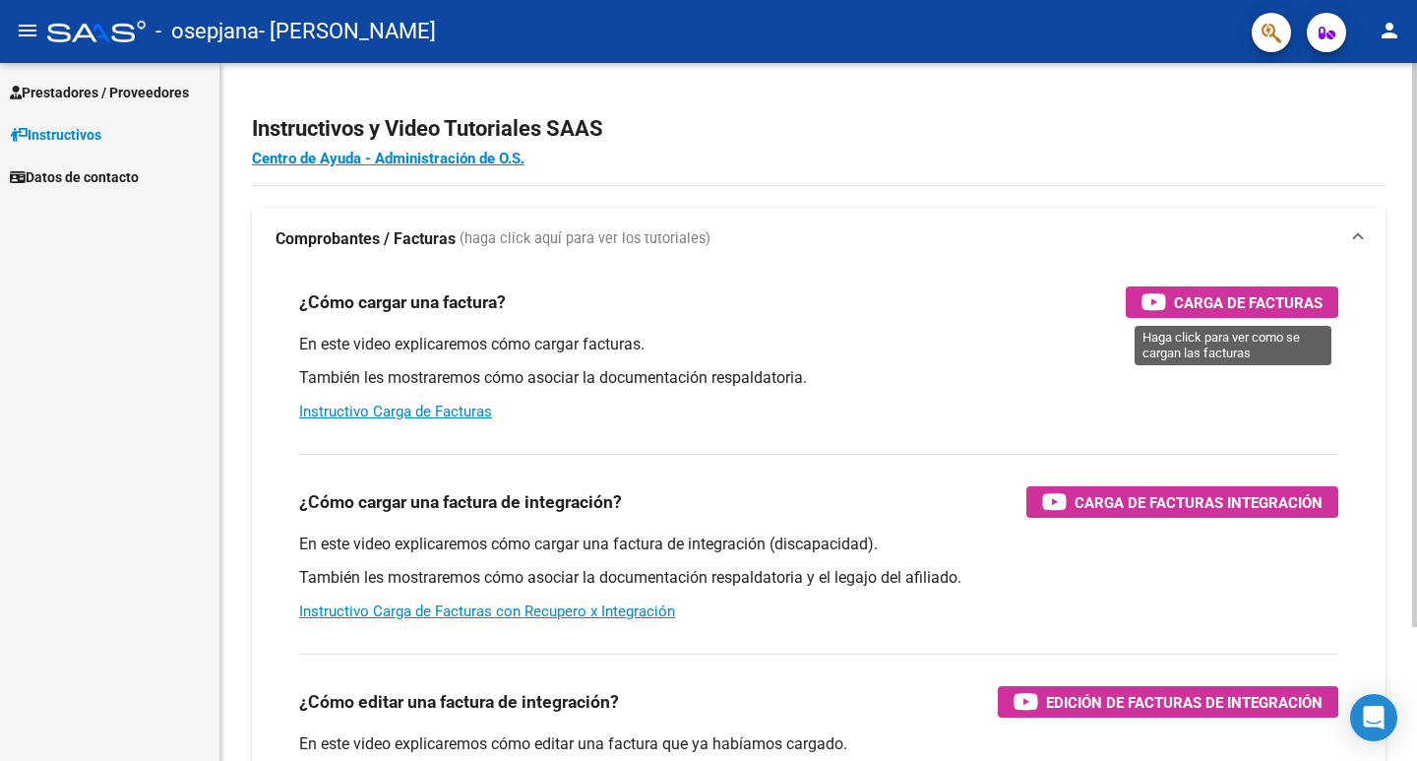
click at [1214, 306] on span "Carga de Facturas" at bounding box center [1248, 302] width 149 height 25
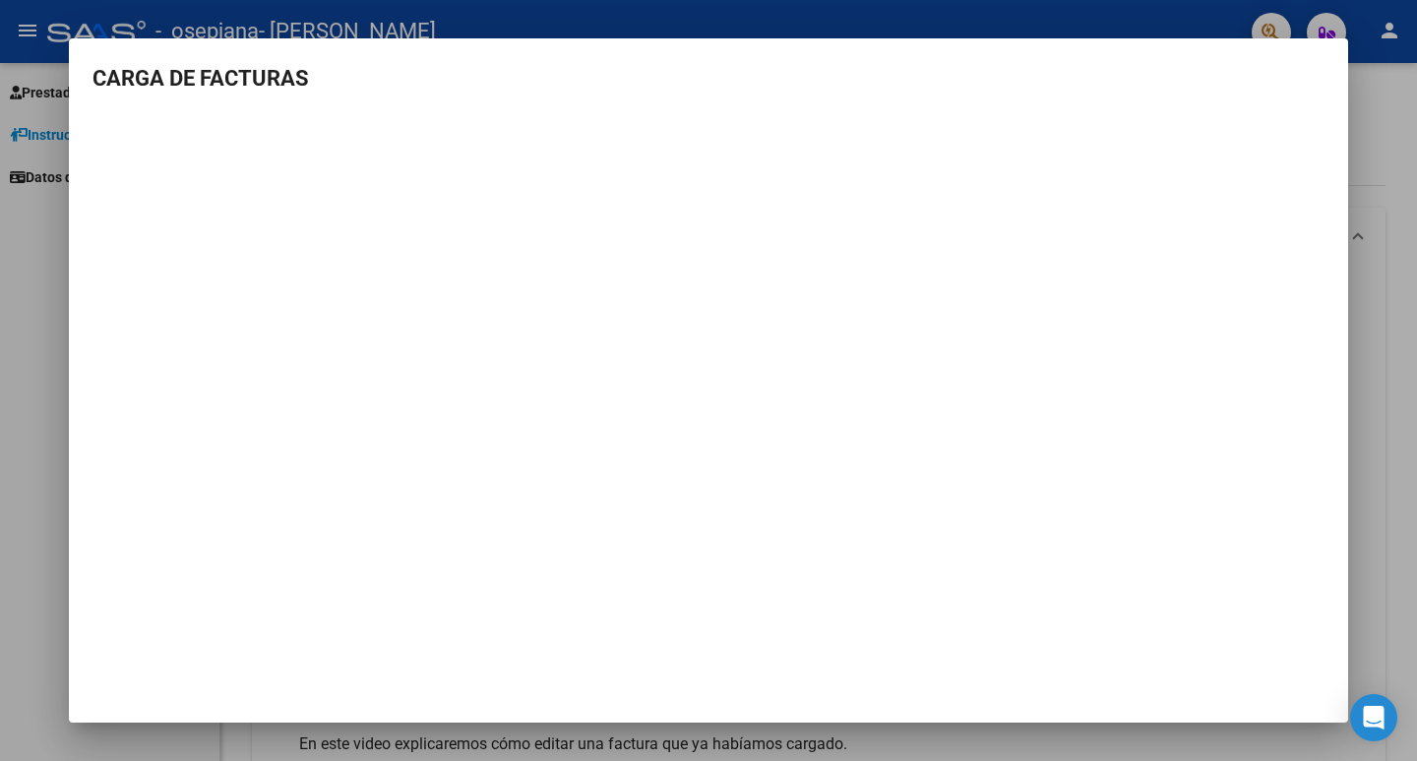
click at [38, 238] on div at bounding box center [708, 380] width 1417 height 761
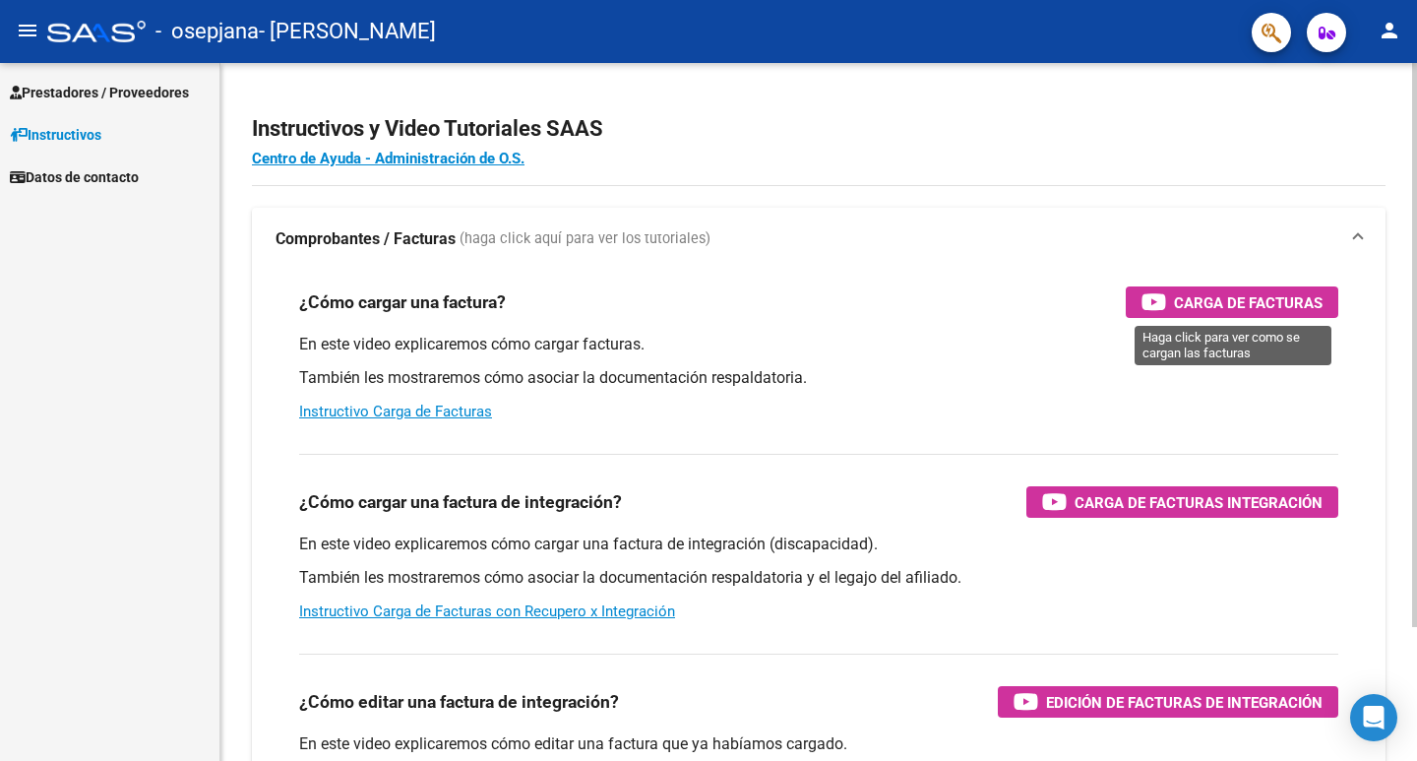
click at [1174, 303] on div "Carga de Facturas" at bounding box center [1232, 301] width 181 height 31
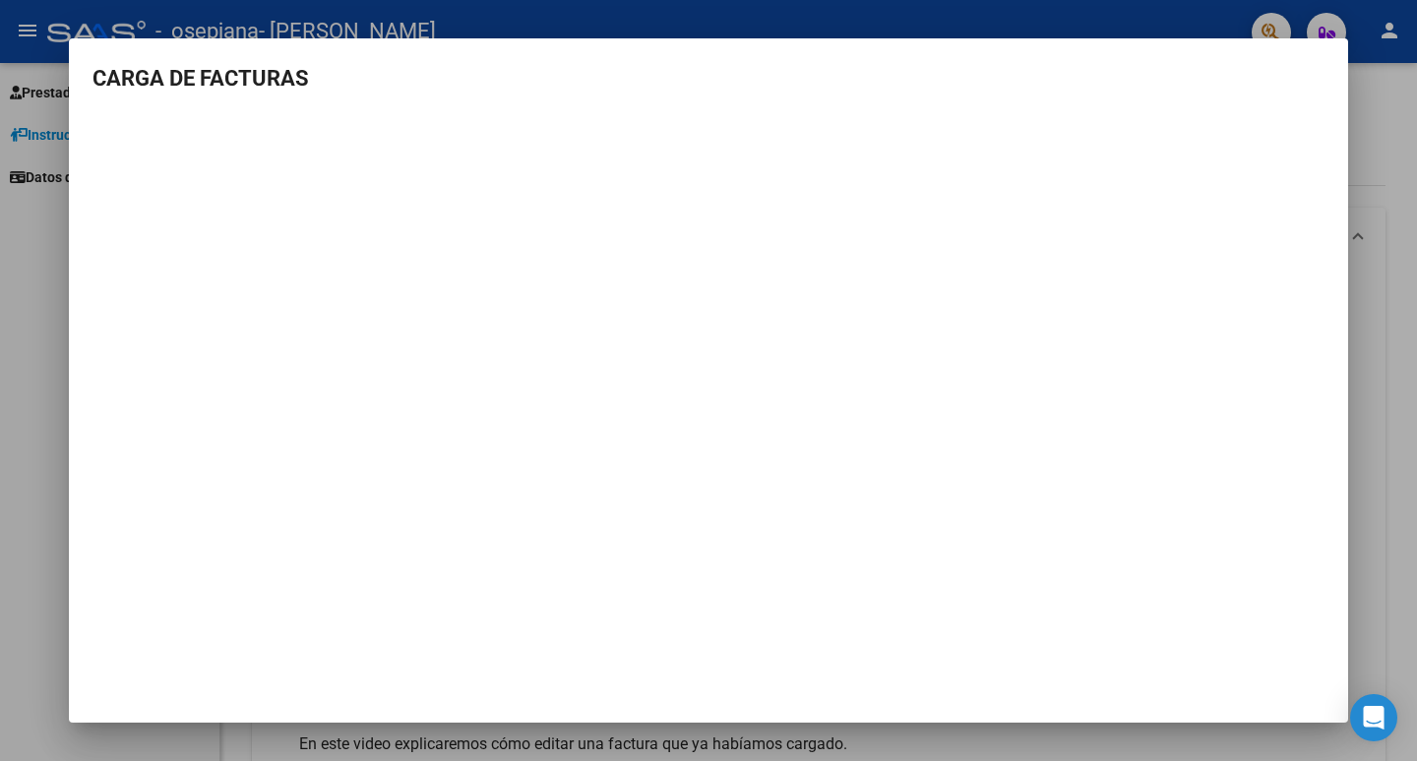
click at [42, 369] on div at bounding box center [708, 380] width 1417 height 761
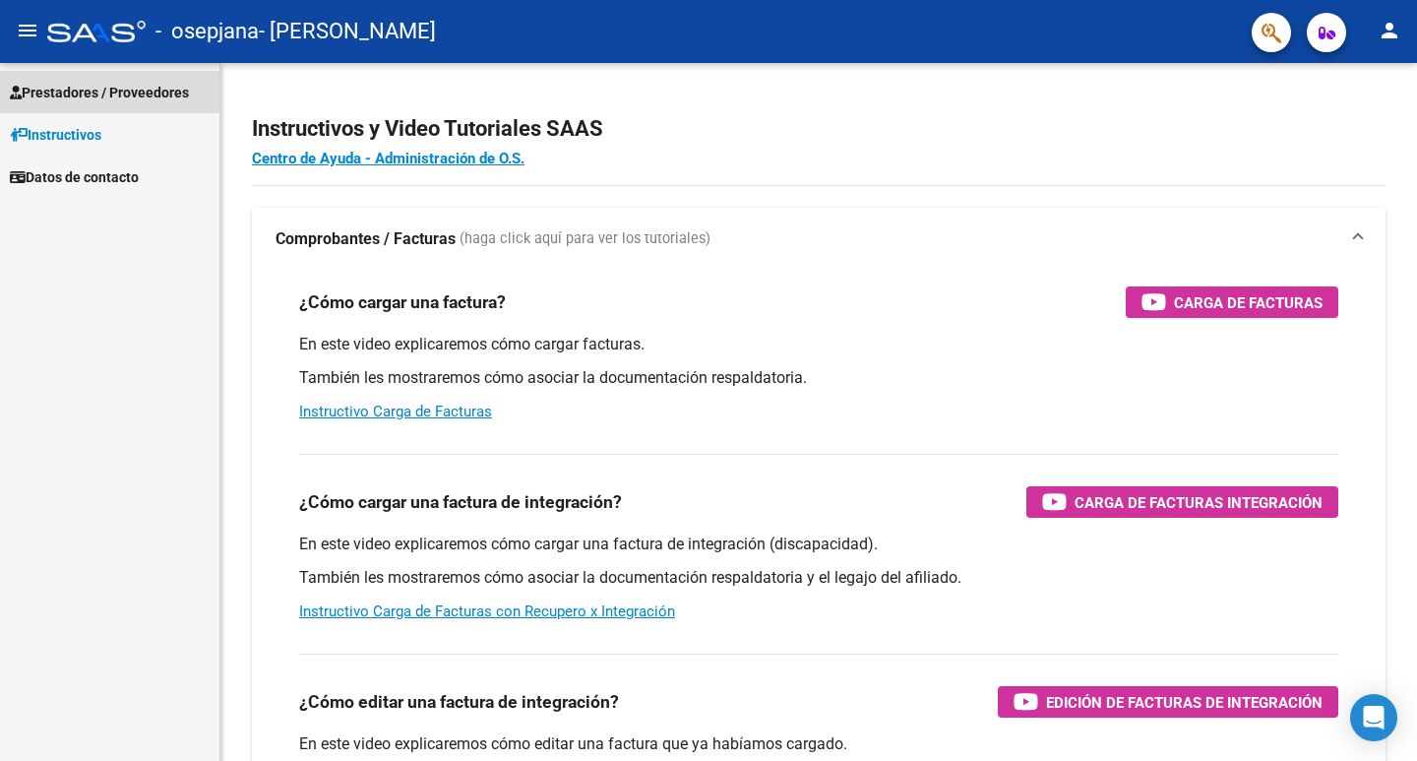
click at [155, 89] on span "Prestadores / Proveedores" at bounding box center [99, 93] width 179 height 22
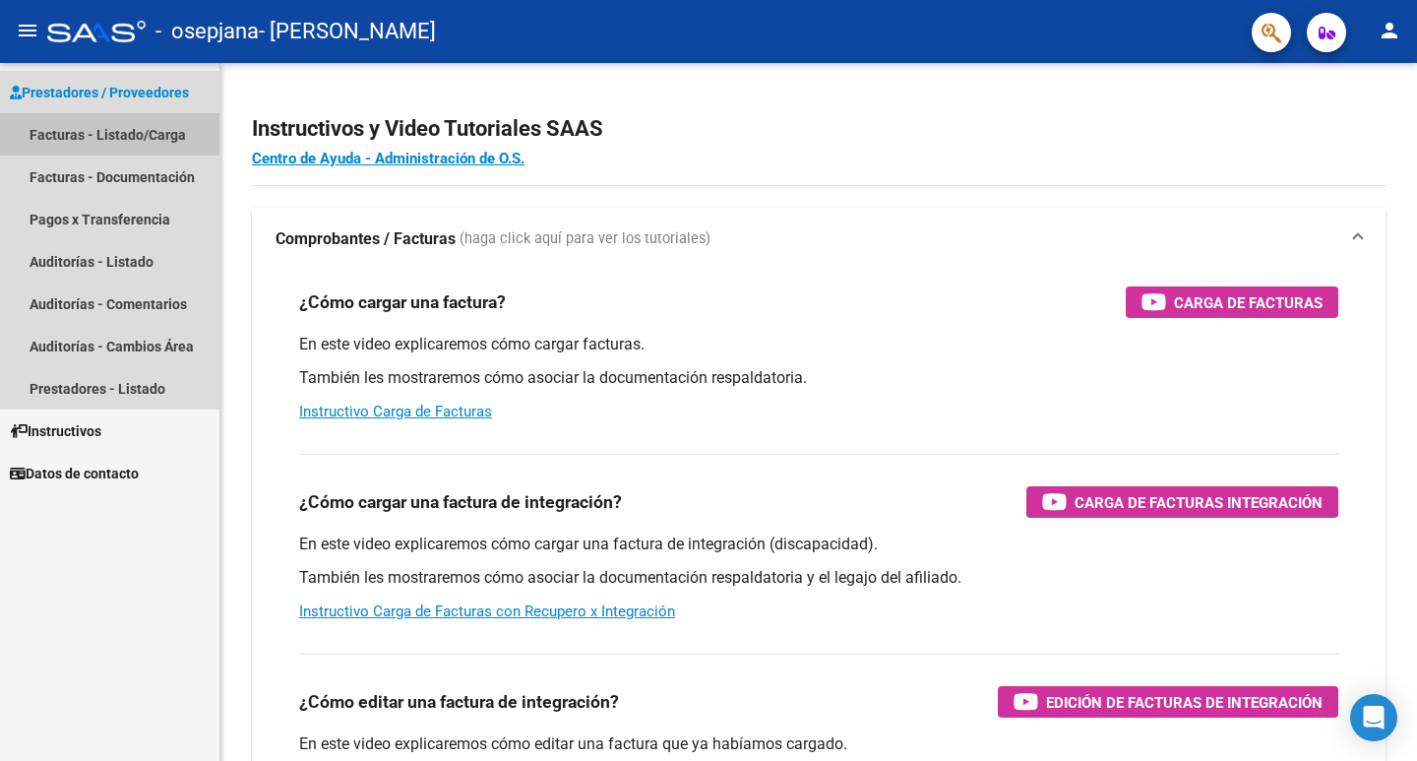
click at [160, 132] on link "Facturas - Listado/Carga" at bounding box center [109, 134] width 219 height 42
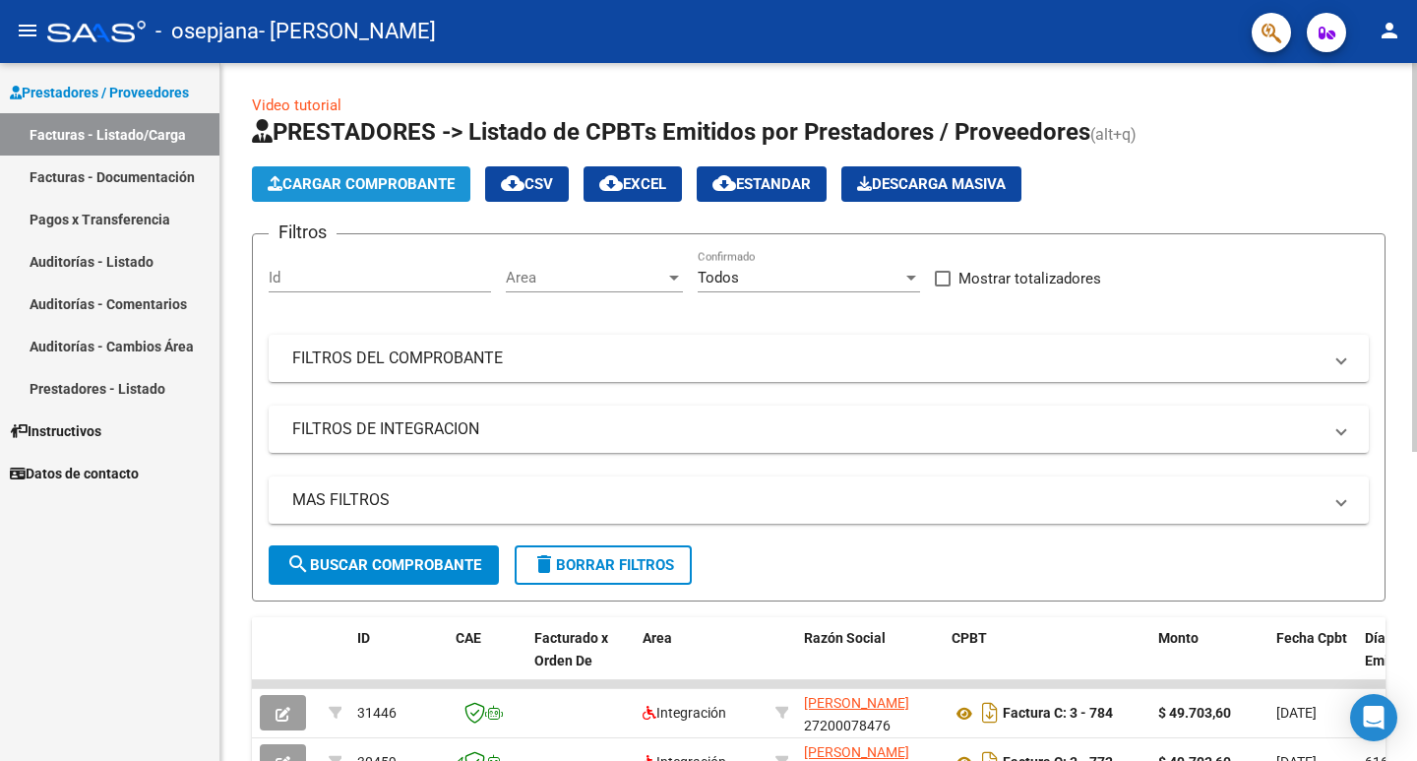
click at [408, 184] on span "Cargar Comprobante" at bounding box center [361, 184] width 187 height 18
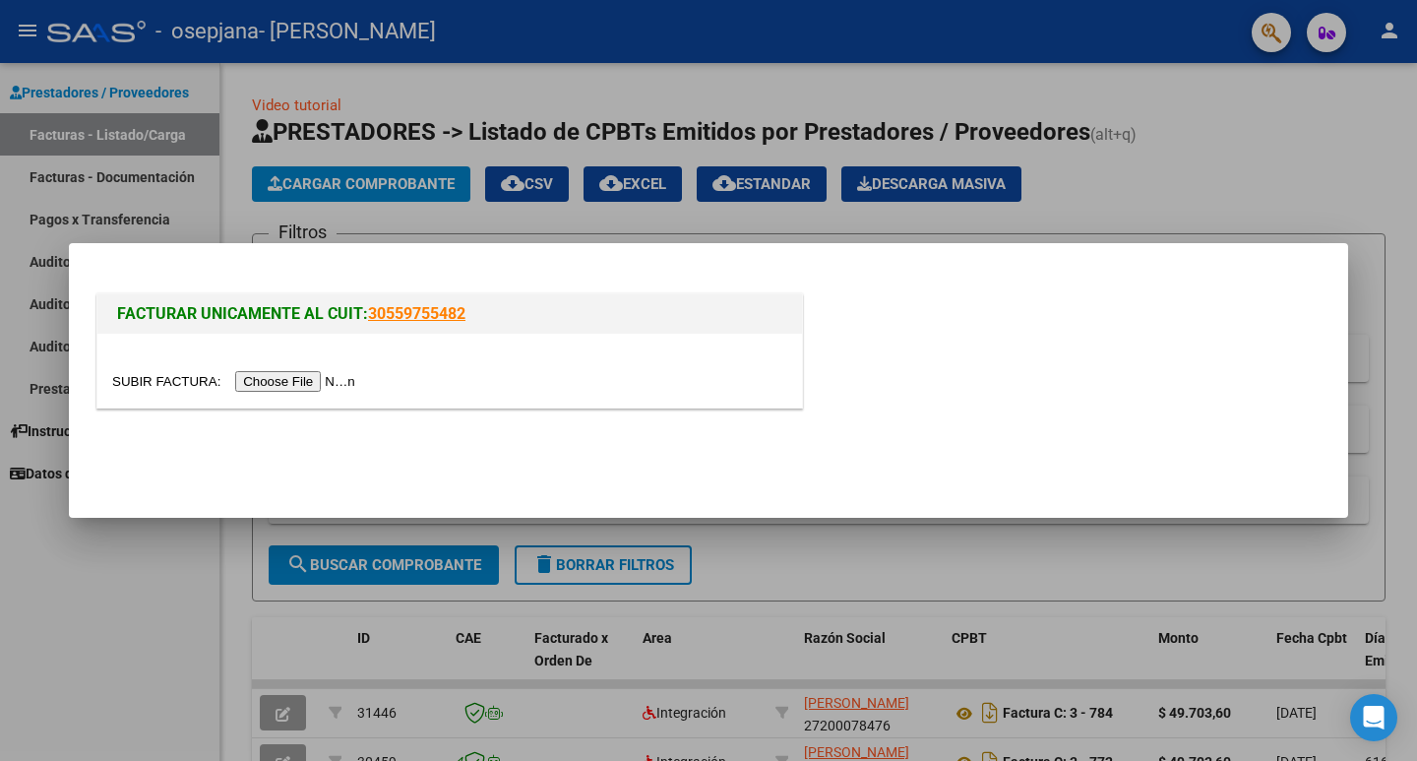
click at [324, 376] on input "file" at bounding box center [236, 381] width 249 height 21
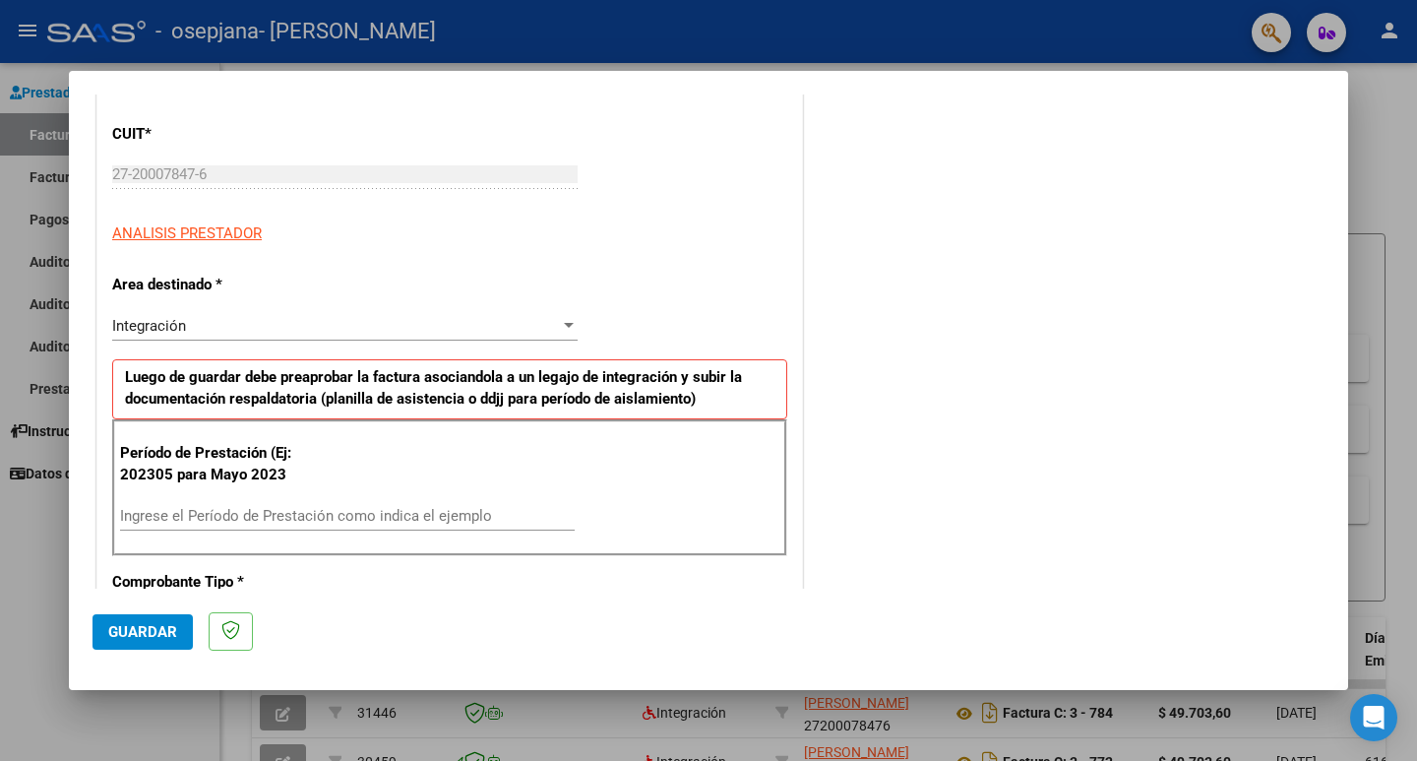
scroll to position [295, 0]
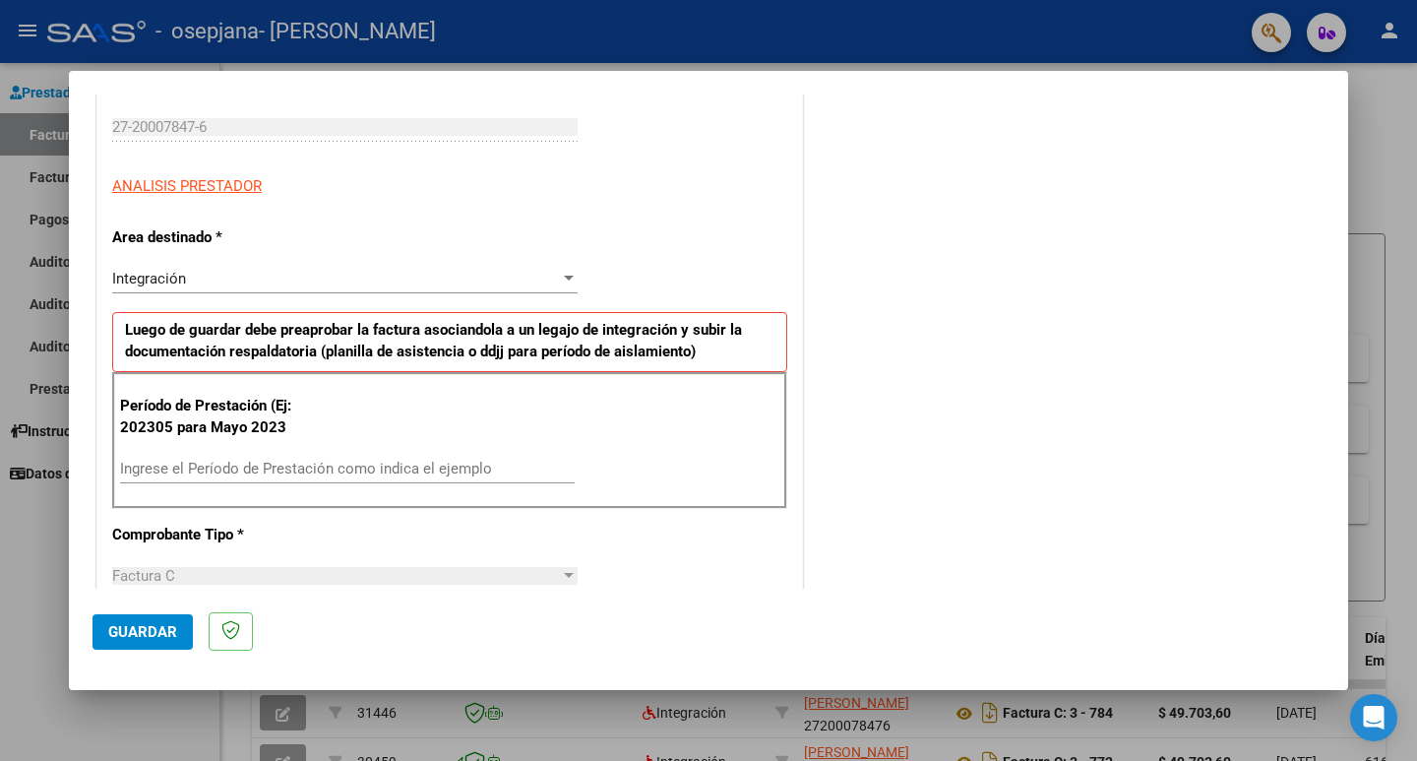
click at [441, 462] on input "Ingrese el Período de Prestación como indica el ejemplo" at bounding box center [347, 469] width 455 height 18
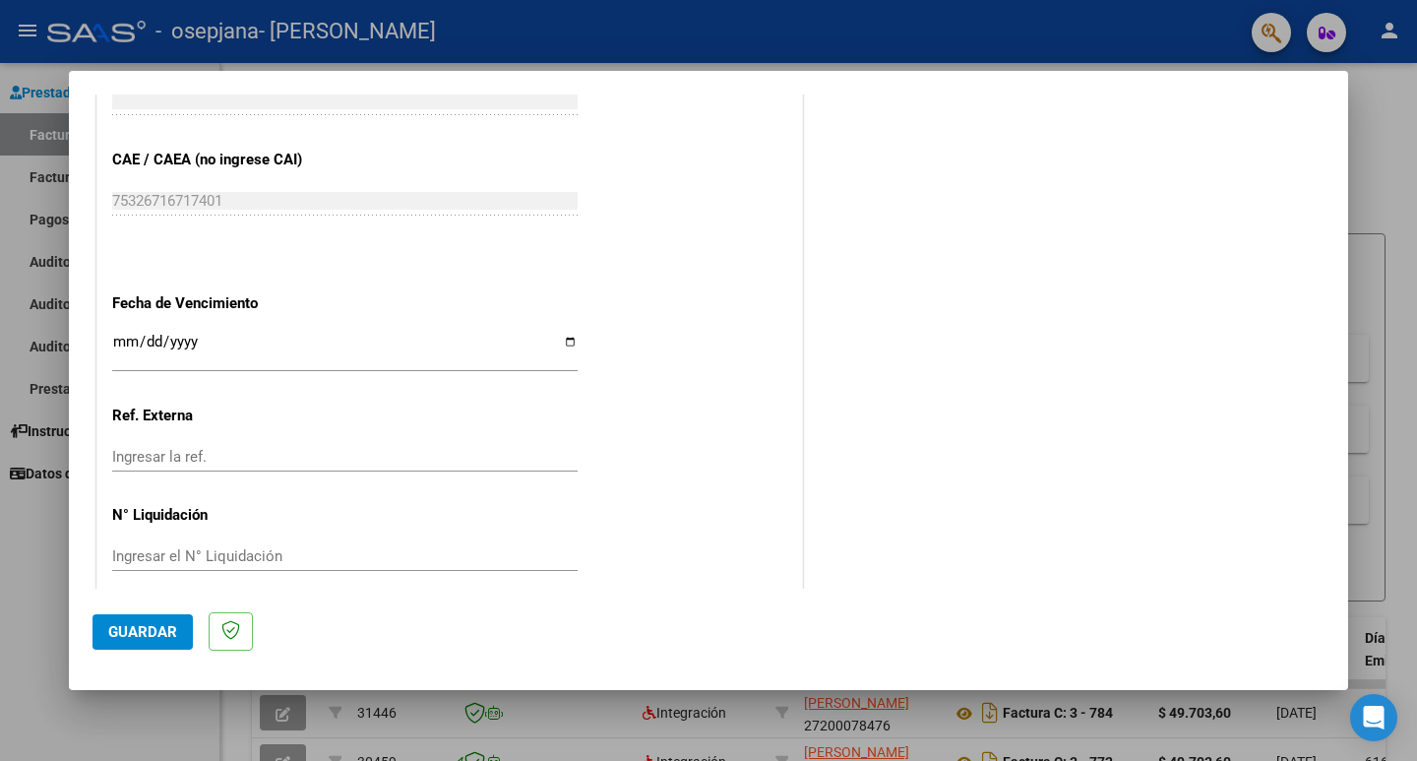
scroll to position [1202, 0]
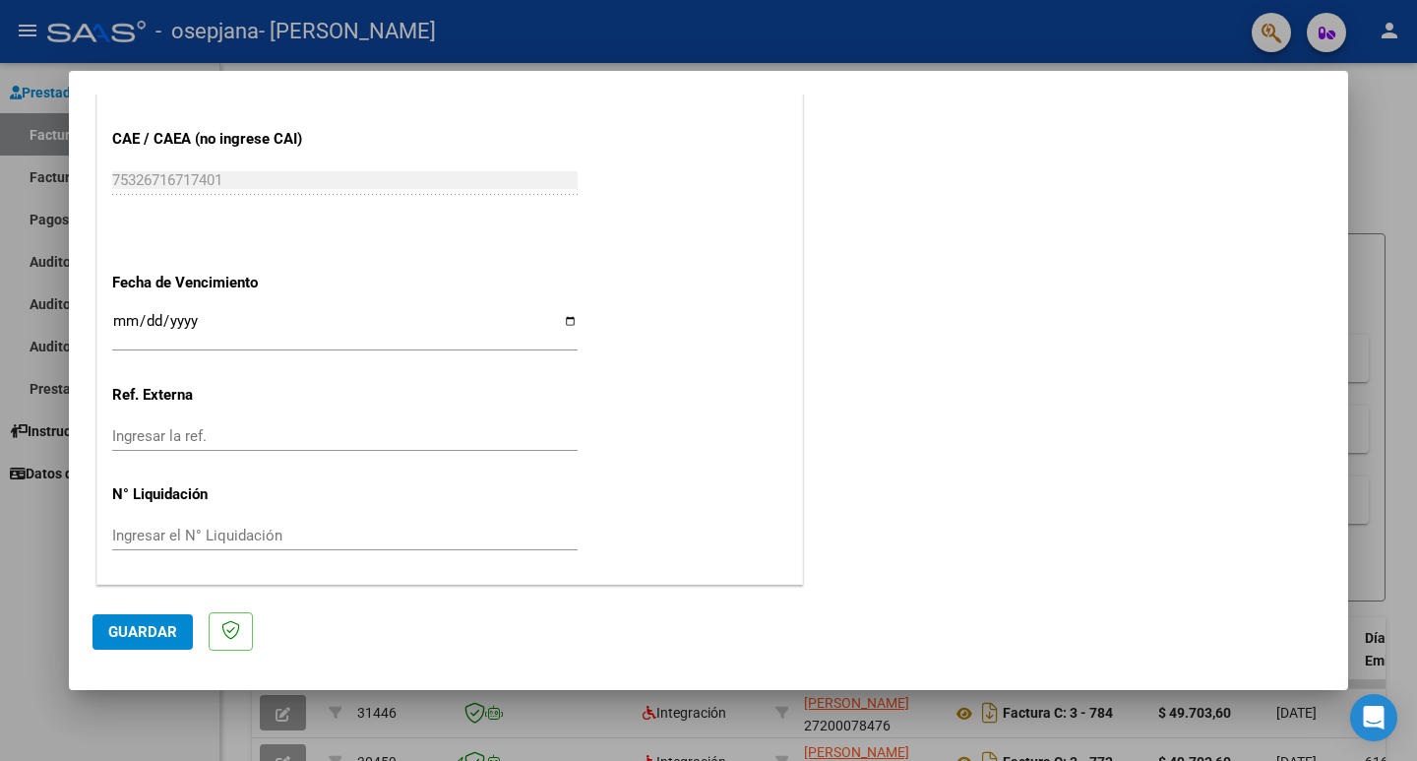
type input "202507"
click at [559, 320] on input "Ingresar la fecha" at bounding box center [345, 328] width 466 height 31
type input "[DATE]"
click at [161, 627] on span "Guardar" at bounding box center [142, 632] width 69 height 18
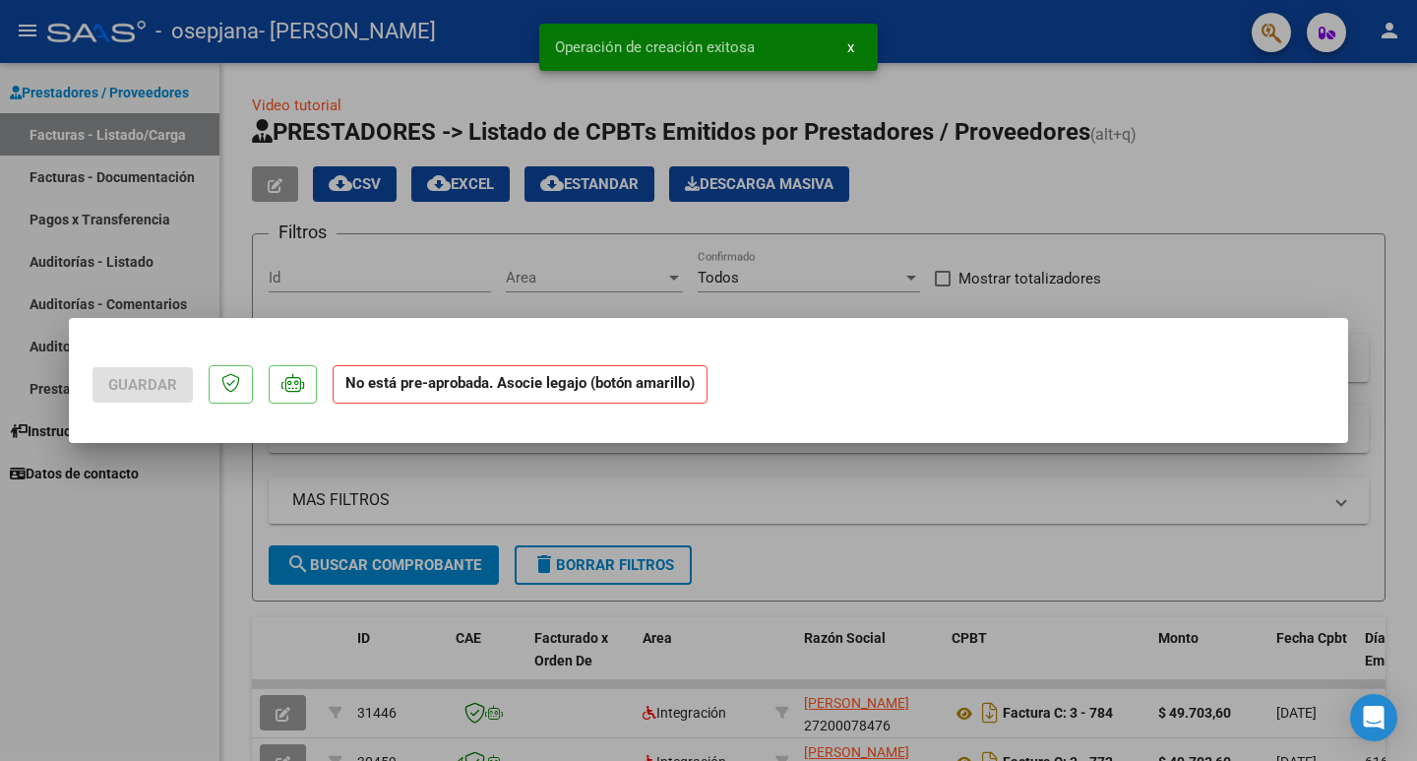
scroll to position [0, 0]
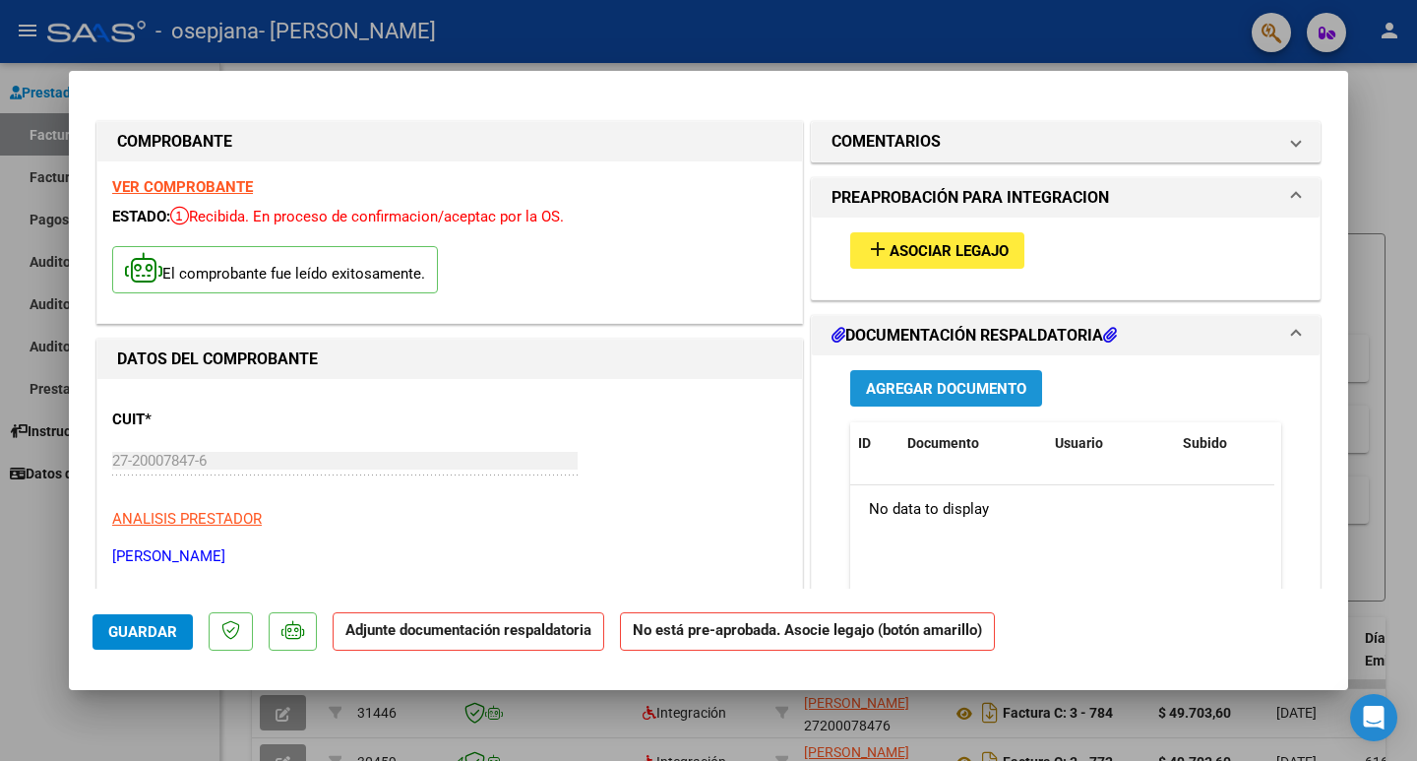
click at [993, 379] on span "Agregar Documento" at bounding box center [946, 388] width 160 height 18
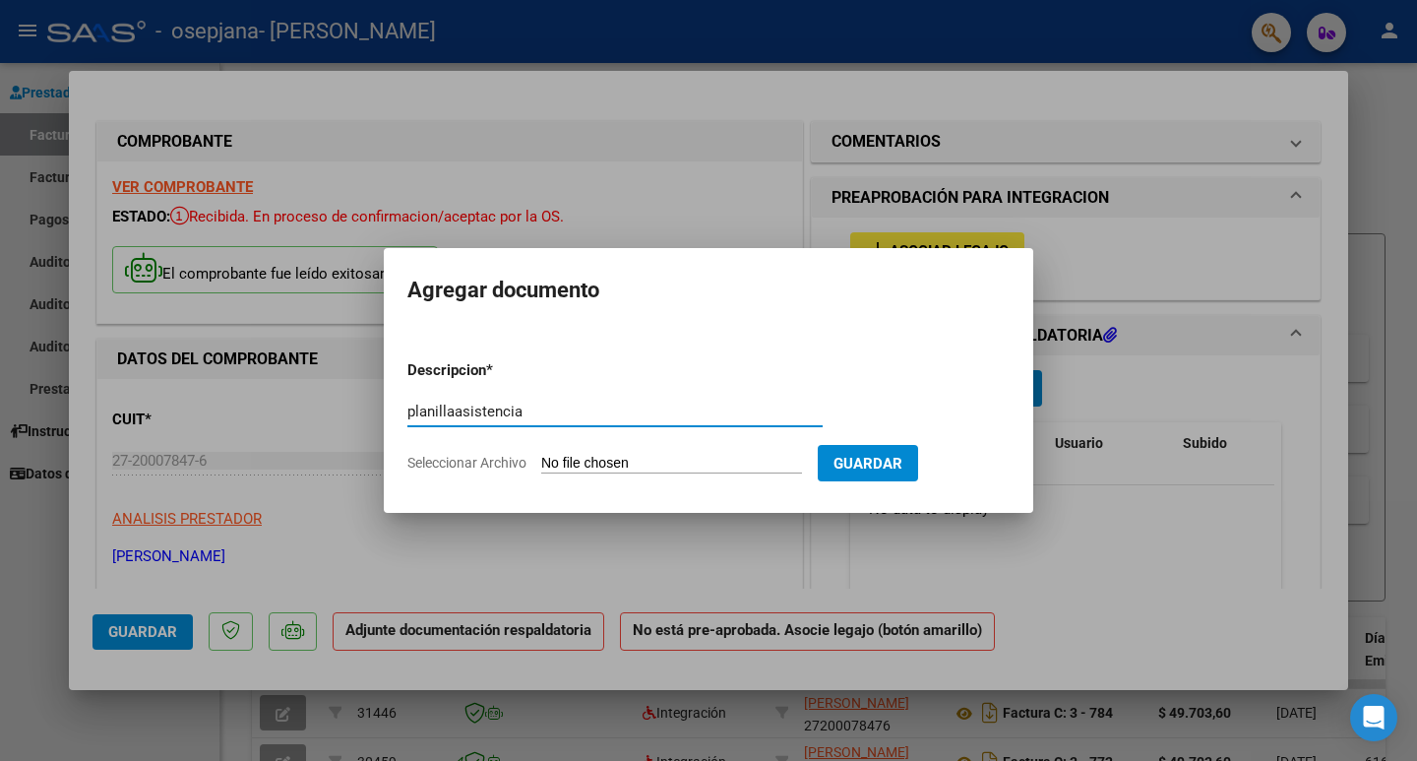
type input "planillaasistencia"
click at [516, 463] on span "Seleccionar Archivo" at bounding box center [466, 463] width 119 height 16
click at [541, 463] on input "Seleccionar Archivo" at bounding box center [671, 464] width 261 height 19
type input "C:\fakepath\planillajulioyoelquiroga2025.pdf"
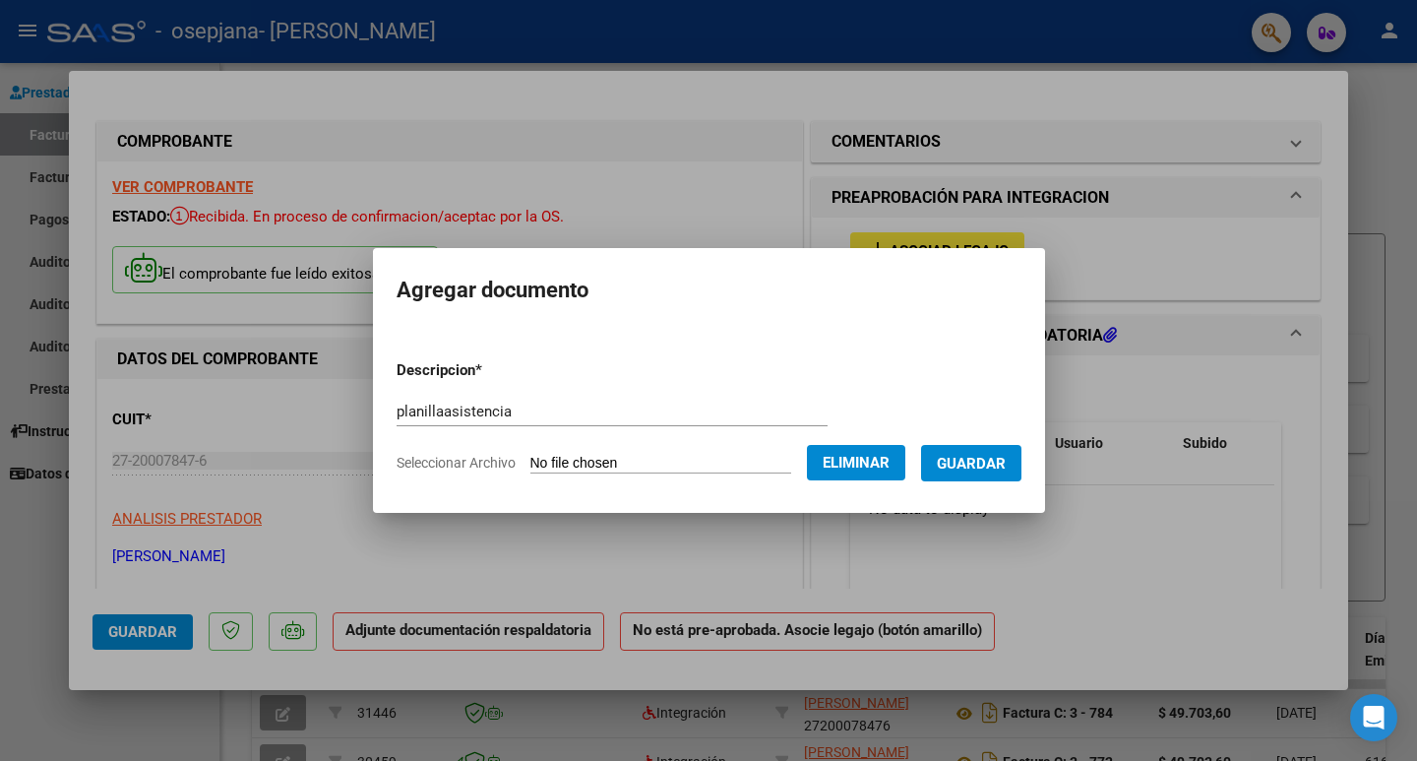
click at [1000, 463] on span "Guardar" at bounding box center [971, 464] width 69 height 18
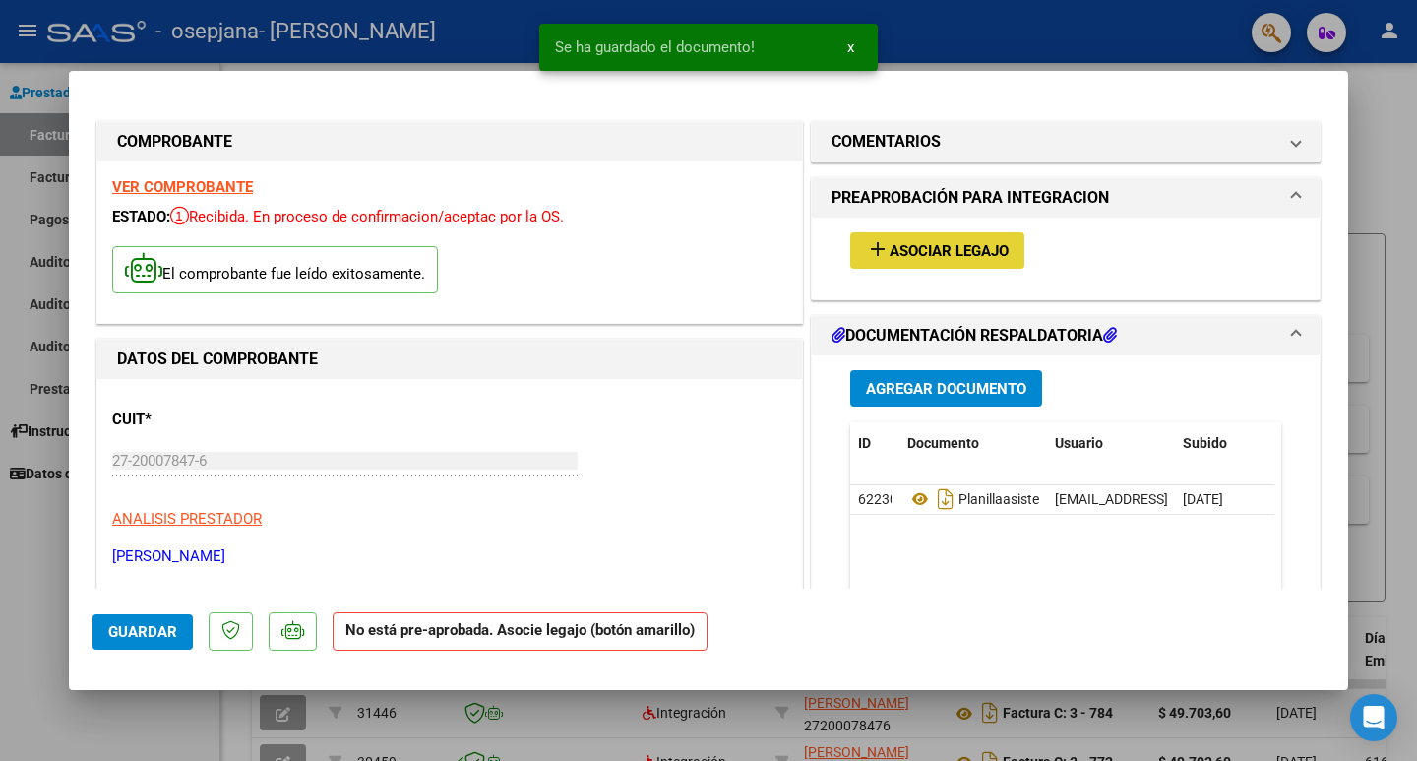
click at [872, 245] on mat-icon "add" at bounding box center [878, 249] width 24 height 24
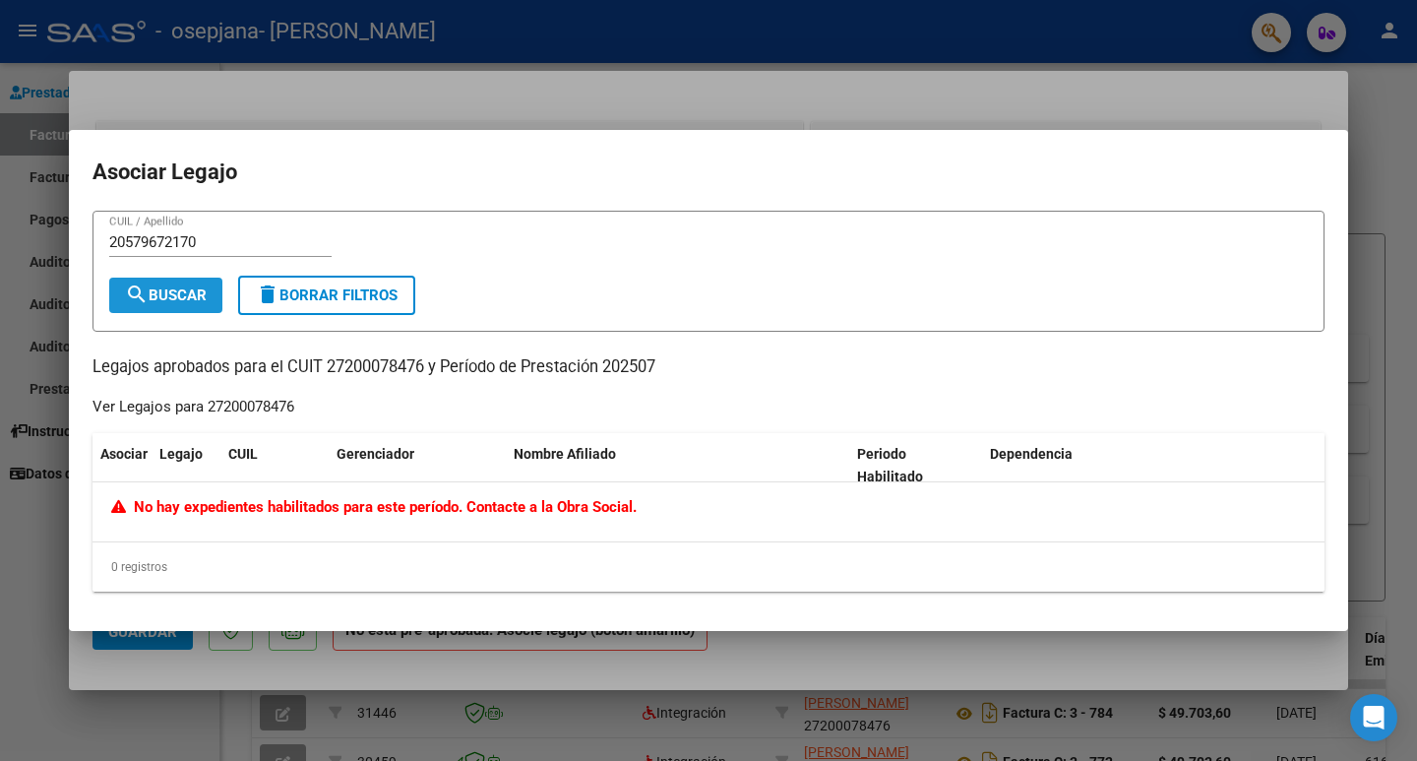
click at [192, 296] on span "search Buscar" at bounding box center [166, 295] width 82 height 18
click at [252, 243] on input "20579672170" at bounding box center [220, 242] width 222 height 18
click at [254, 237] on input "20579672170/castilloquiroga" at bounding box center [220, 242] width 222 height 18
click at [176, 290] on span "search Buscar" at bounding box center [166, 295] width 82 height 18
drag, startPoint x: 256, startPoint y: 240, endPoint x: 206, endPoint y: 251, distance: 51.3
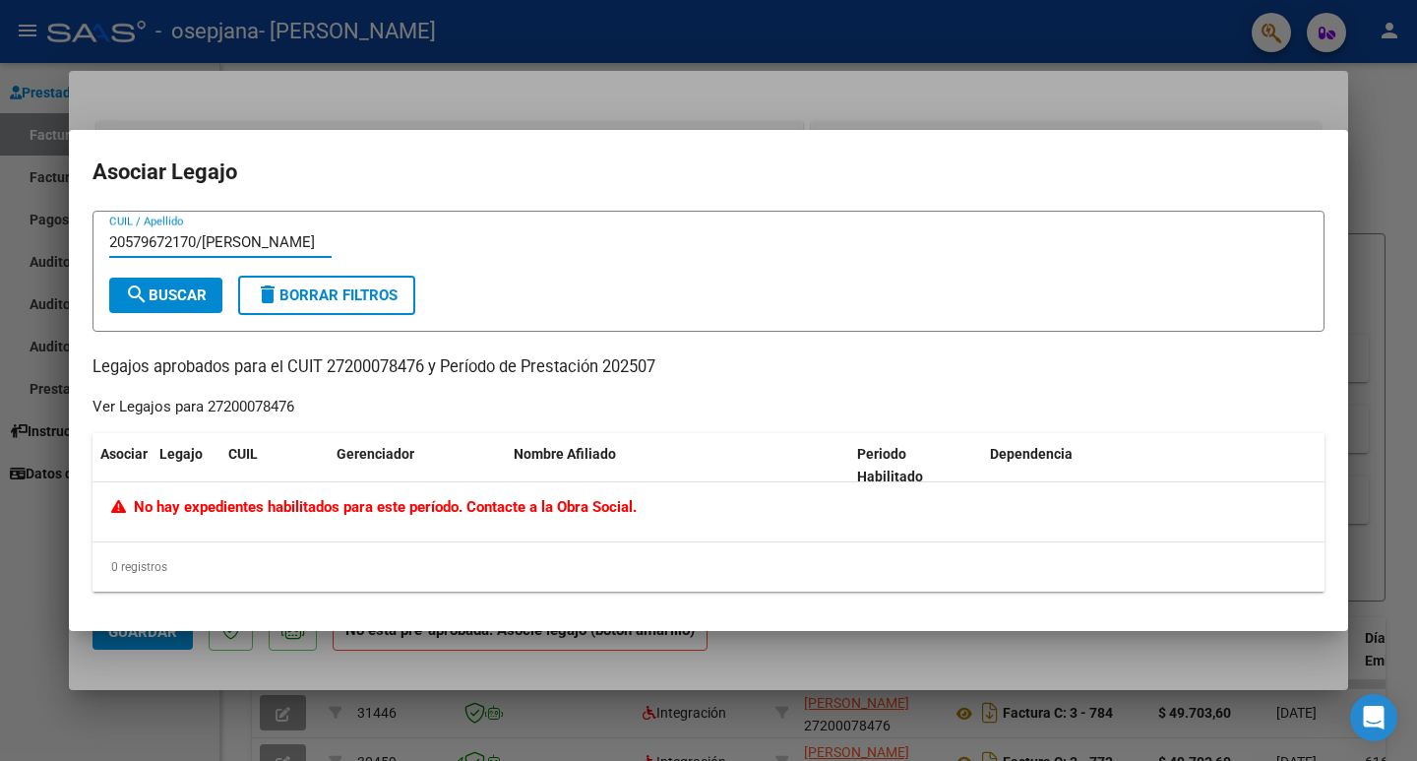
click at [206, 251] on div "20579672170/[PERSON_NAME] / Apellido" at bounding box center [220, 242] width 222 height 30
click at [164, 299] on span "search Buscar" at bounding box center [166, 295] width 82 height 18
click at [277, 242] on input "20579672170/[PERSON_NAME]" at bounding box center [220, 242] width 222 height 18
click at [201, 298] on span "search Buscar" at bounding box center [166, 295] width 82 height 18
drag, startPoint x: 312, startPoint y: 239, endPoint x: 260, endPoint y: 239, distance: 52.2
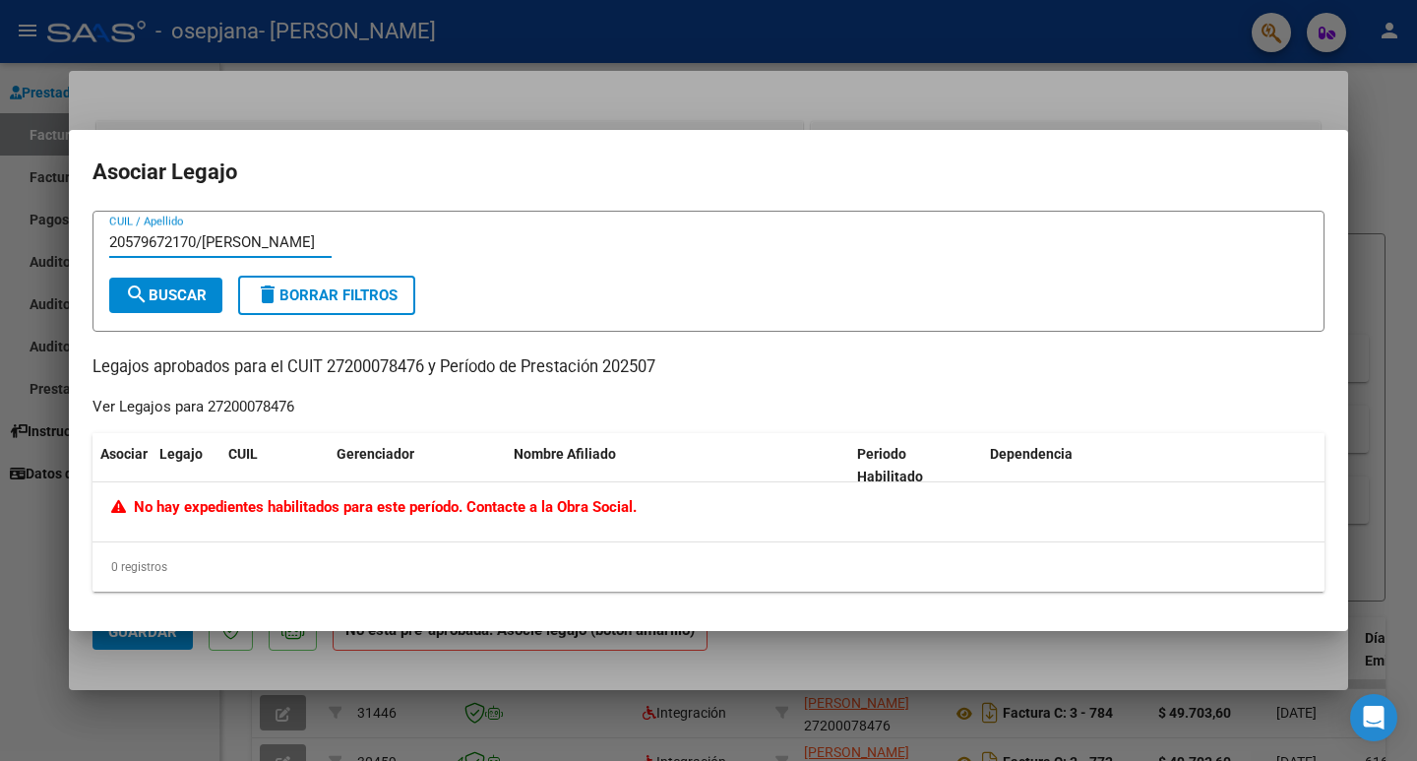
click at [260, 239] on input "20579672170/[PERSON_NAME]" at bounding box center [220, 242] width 222 height 18
type input "20579672170/[PERSON_NAME]"
